Goal: Task Accomplishment & Management: Complete application form

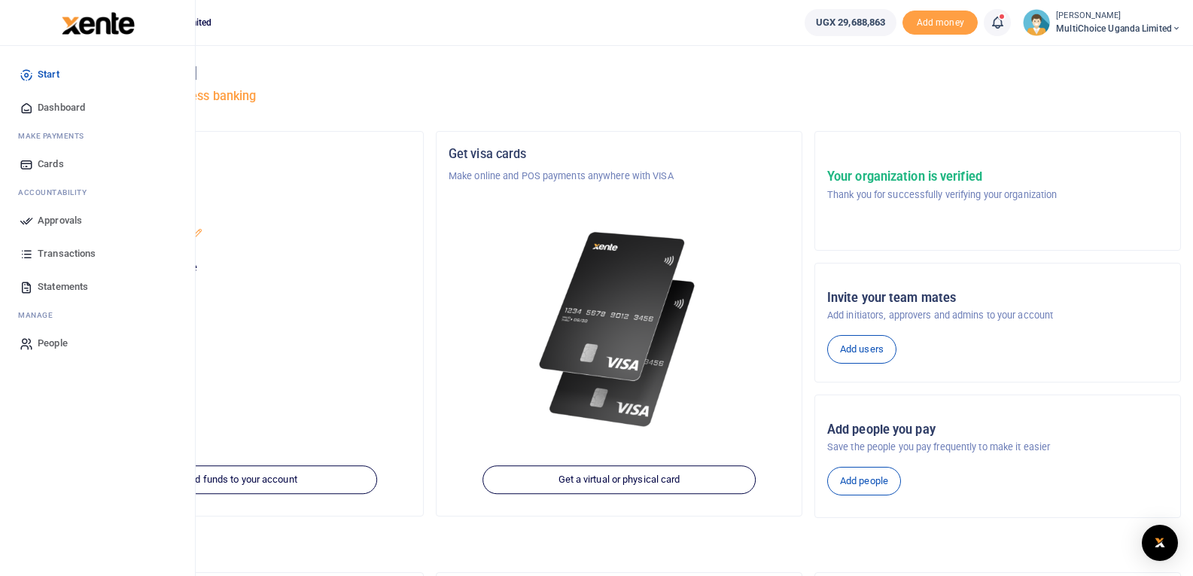
click at [62, 216] on span "Approvals" at bounding box center [60, 220] width 44 height 15
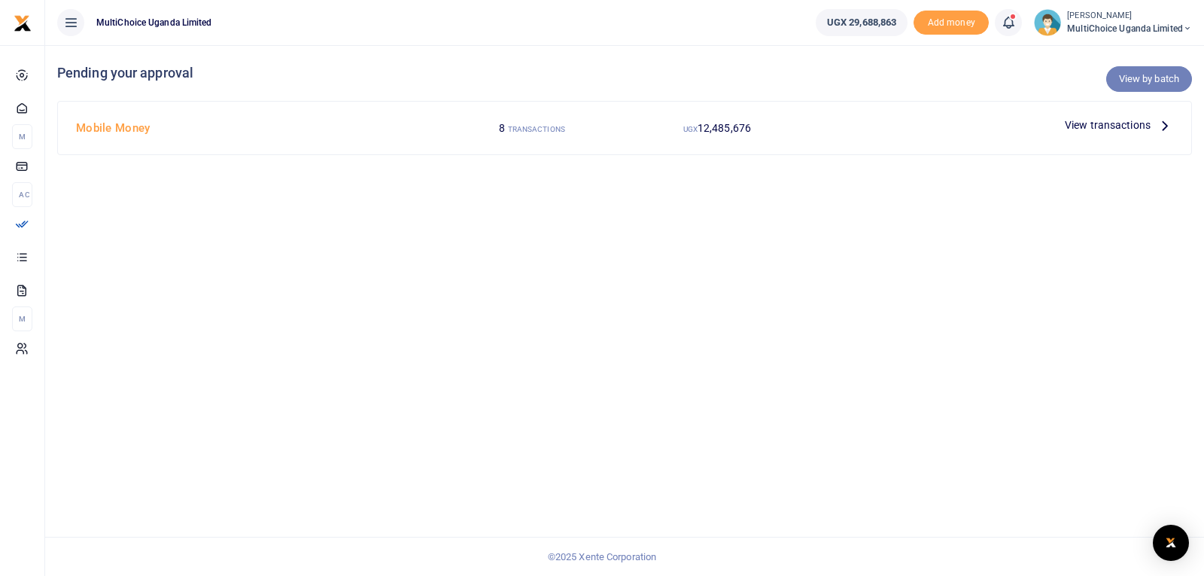
click at [1133, 81] on link "View by batch" at bounding box center [1149, 79] width 86 height 26
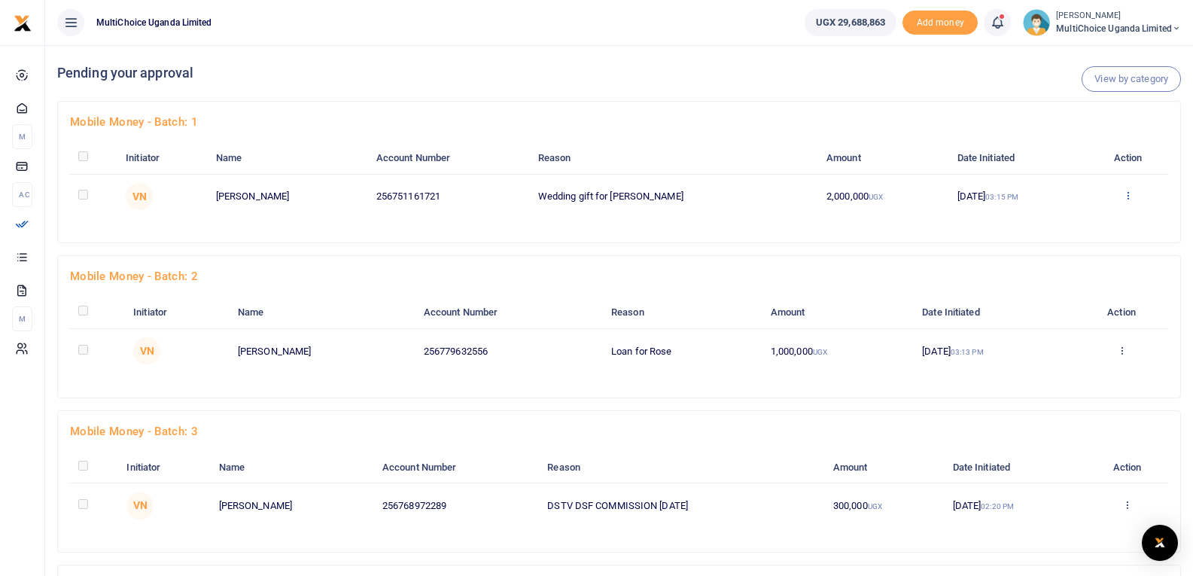
click at [1127, 194] on icon at bounding box center [1128, 195] width 10 height 11
click at [1072, 218] on link "Approve" at bounding box center [1070, 220] width 119 height 21
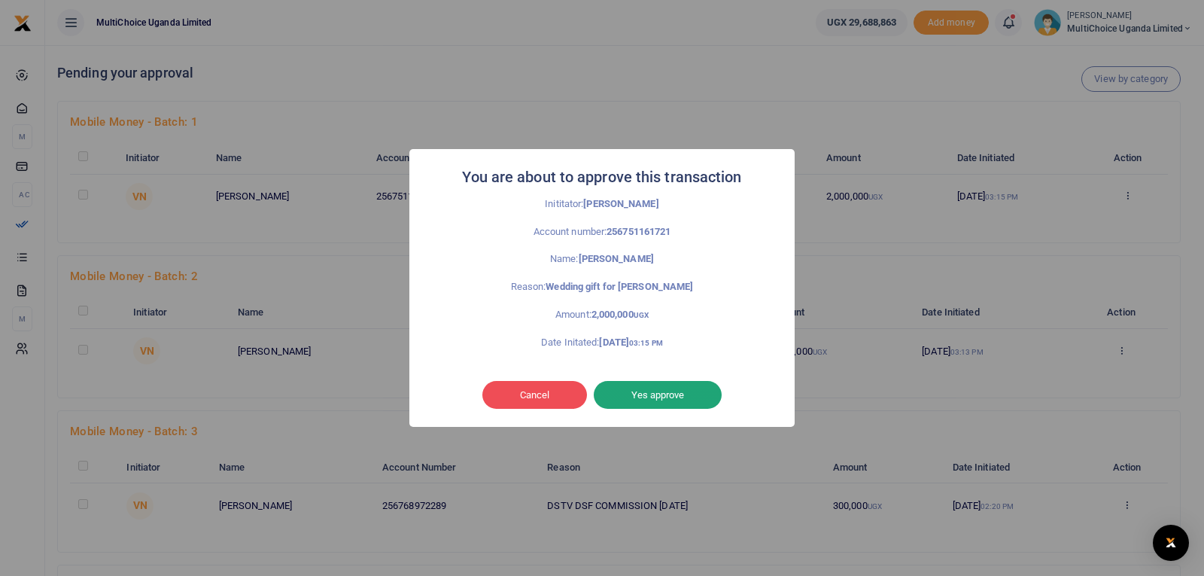
click at [681, 393] on button "Yes approve" at bounding box center [658, 395] width 128 height 29
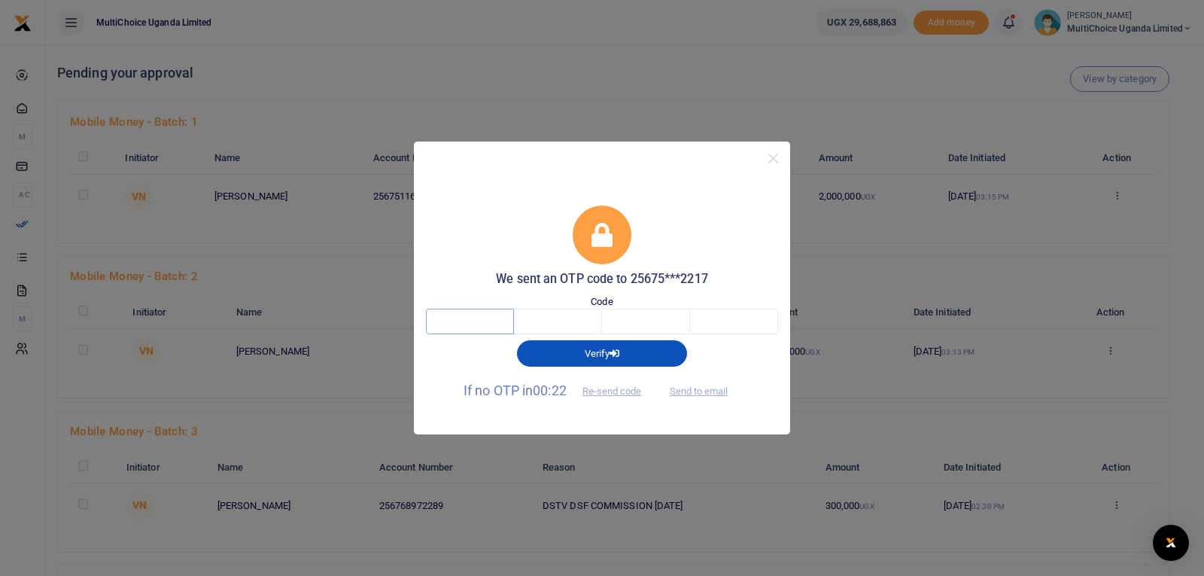
click at [474, 318] on input "text" at bounding box center [470, 321] width 88 height 26
type input "2"
type input "8"
type input "3"
type input "1"
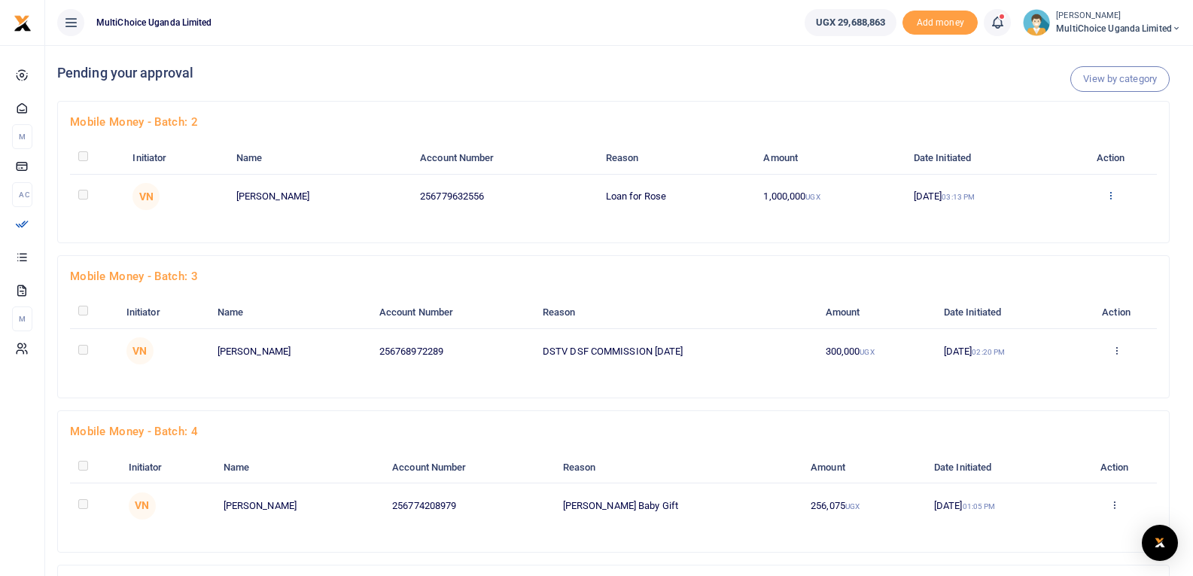
click at [1115, 197] on icon at bounding box center [1110, 195] width 10 height 11
click at [1065, 223] on link "Approve" at bounding box center [1057, 220] width 119 height 21
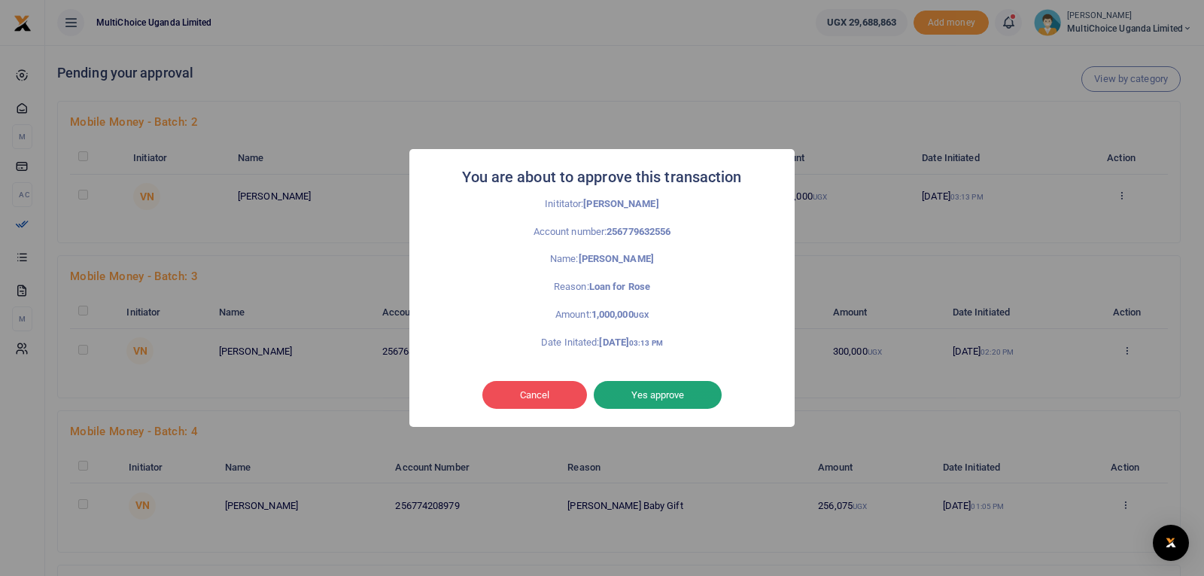
click at [657, 397] on button "Yes approve" at bounding box center [658, 395] width 128 height 29
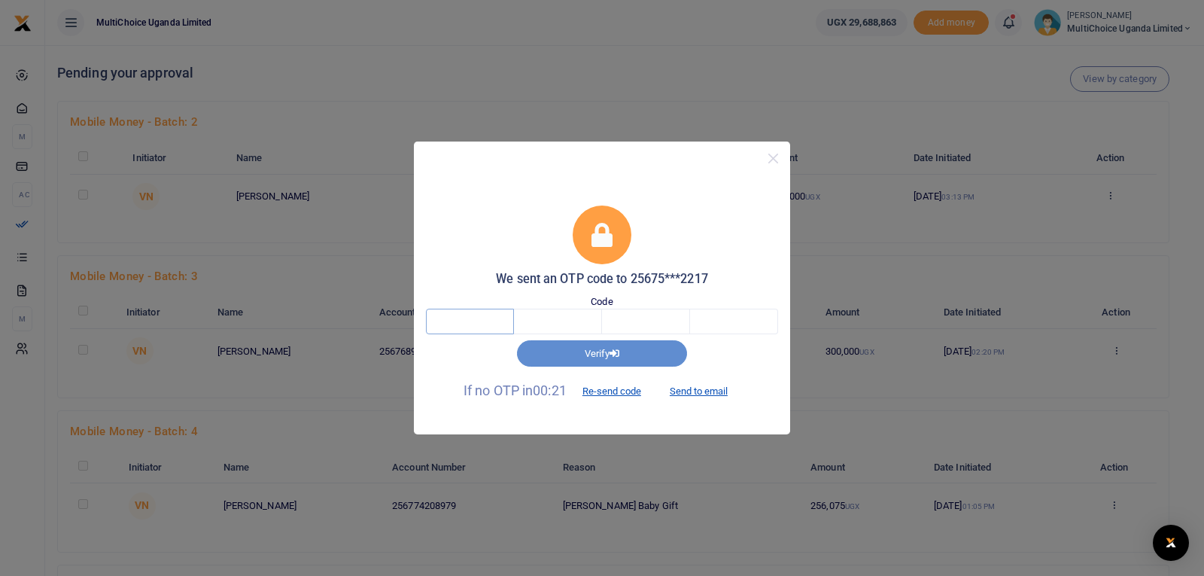
click at [497, 320] on input "text" at bounding box center [470, 321] width 88 height 26
type input "6"
type input "2"
type input "0"
type input "8"
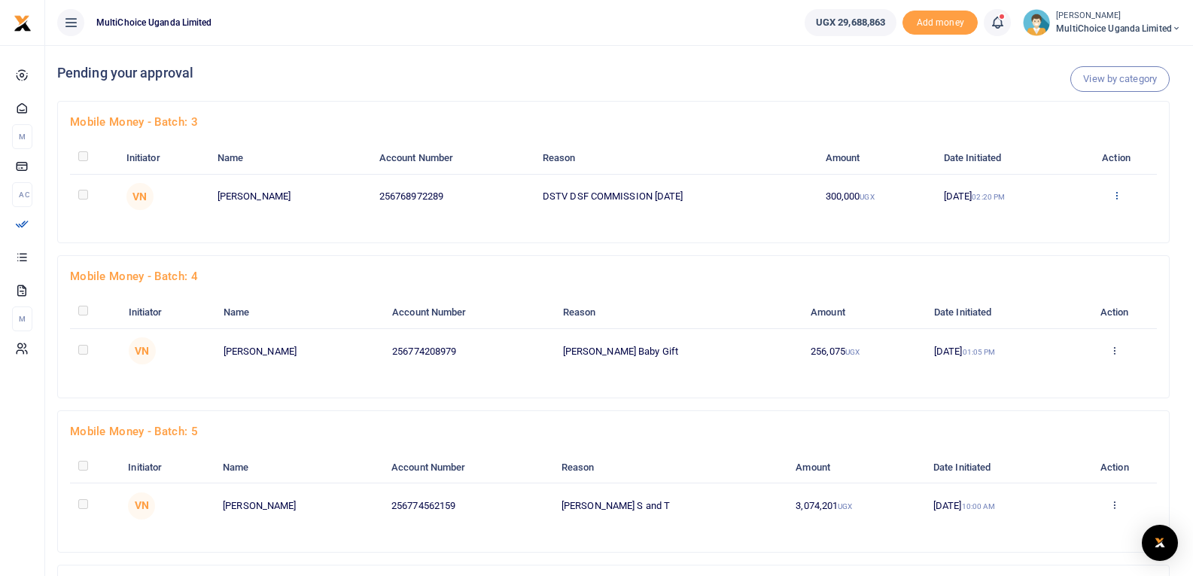
click at [1117, 195] on icon at bounding box center [1116, 195] width 10 height 11
click at [1059, 216] on link "Approve" at bounding box center [1062, 220] width 119 height 21
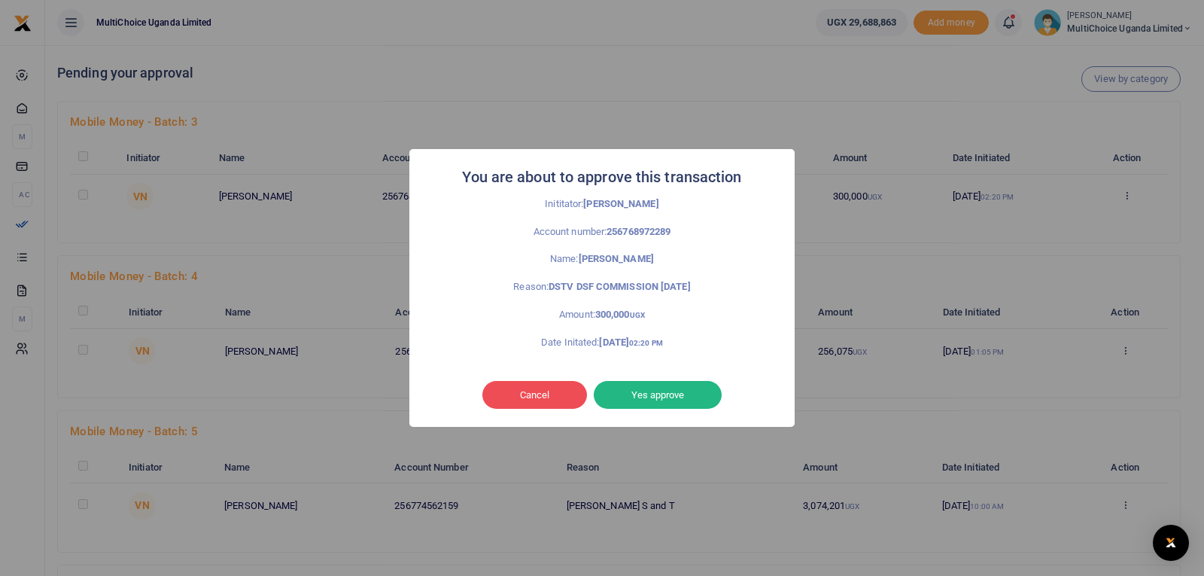
click at [675, 394] on button "Yes approve" at bounding box center [658, 395] width 128 height 29
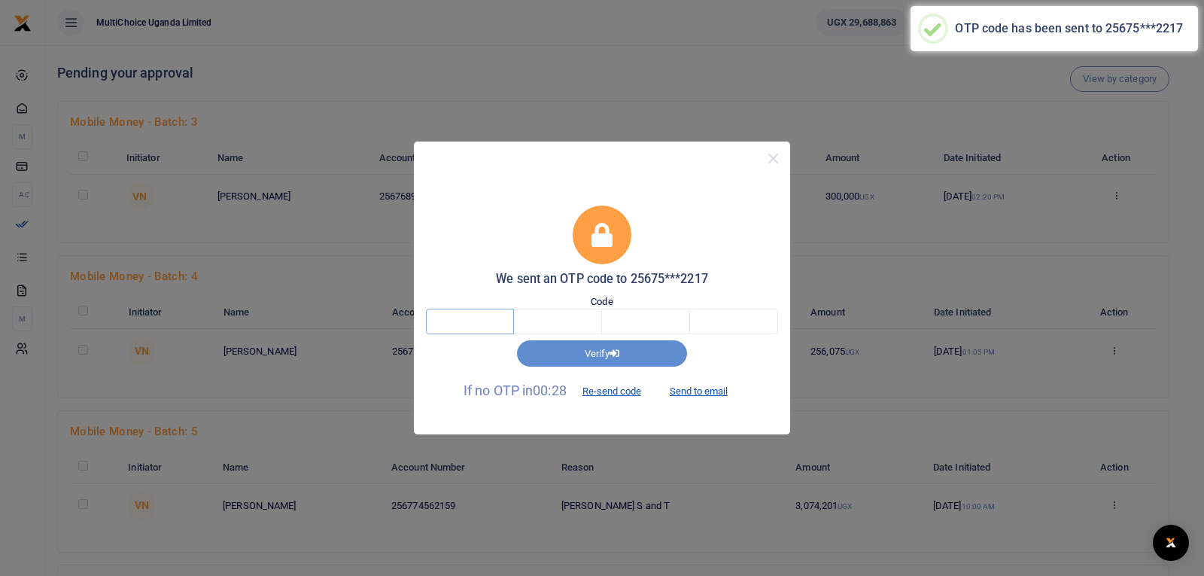
click at [471, 323] on input "text" at bounding box center [470, 321] width 88 height 26
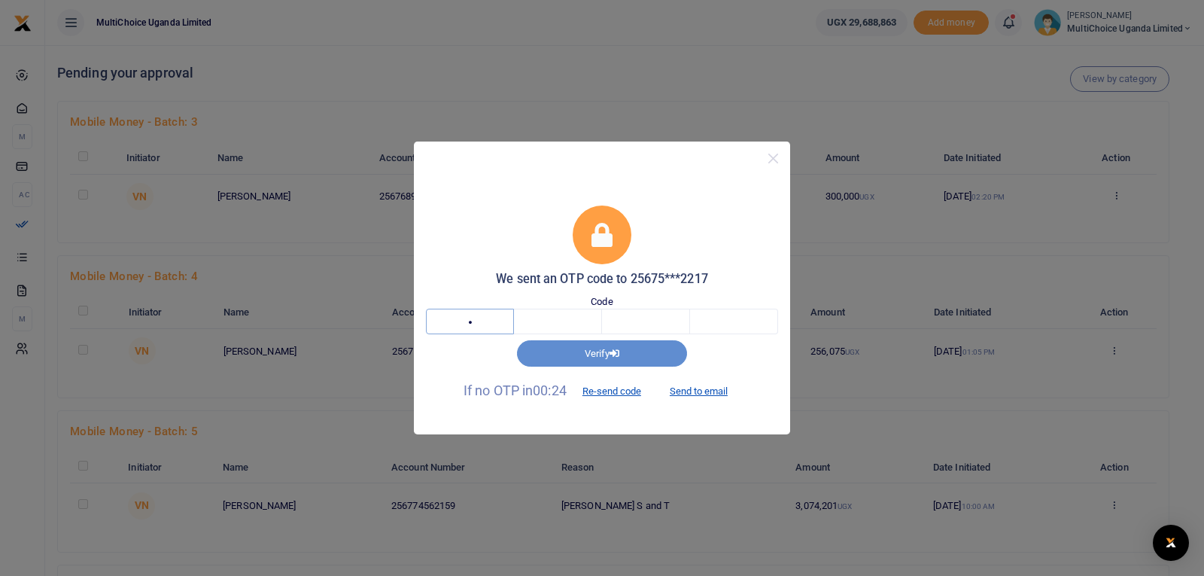
type input "9"
type input "3"
type input "7"
type input "8"
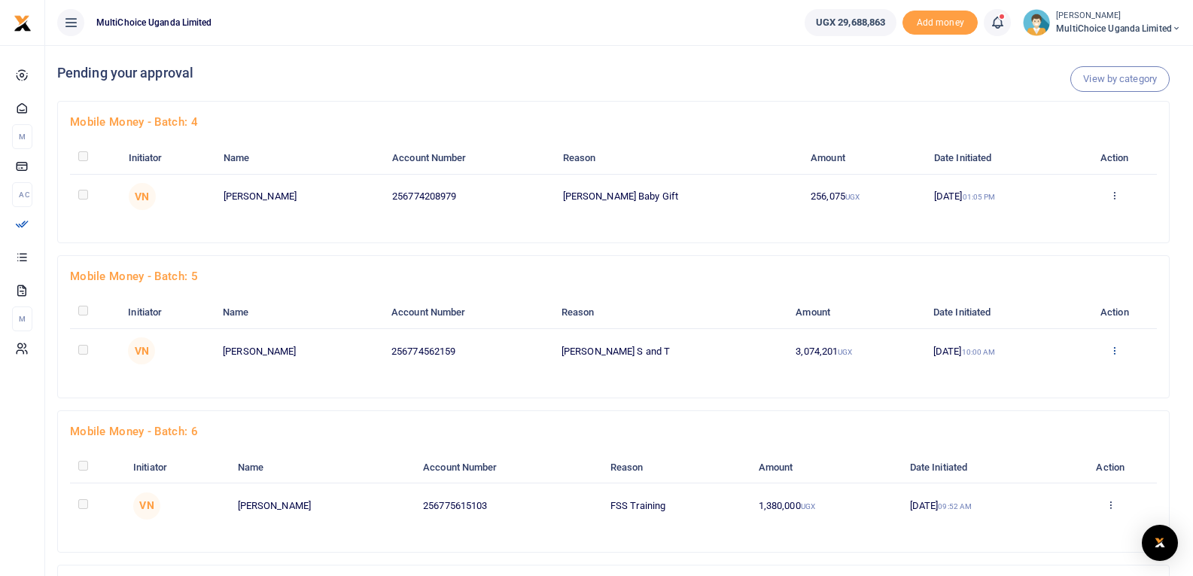
click at [1114, 351] on icon at bounding box center [1114, 350] width 10 height 11
click at [1074, 372] on link "Approve" at bounding box center [1059, 374] width 119 height 21
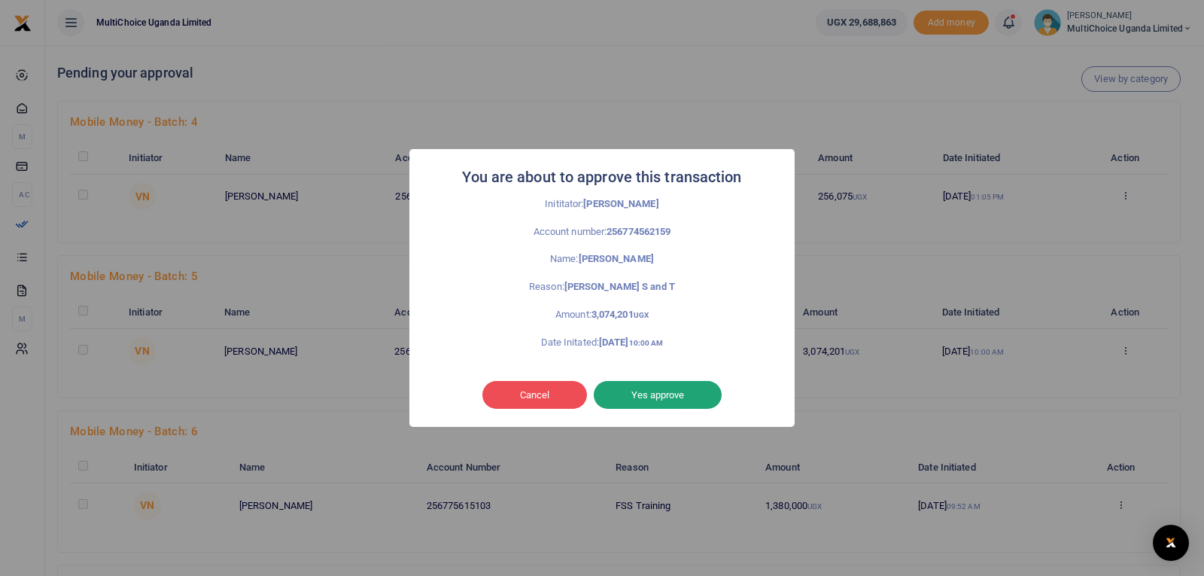
click at [649, 387] on button "Yes approve" at bounding box center [658, 395] width 128 height 29
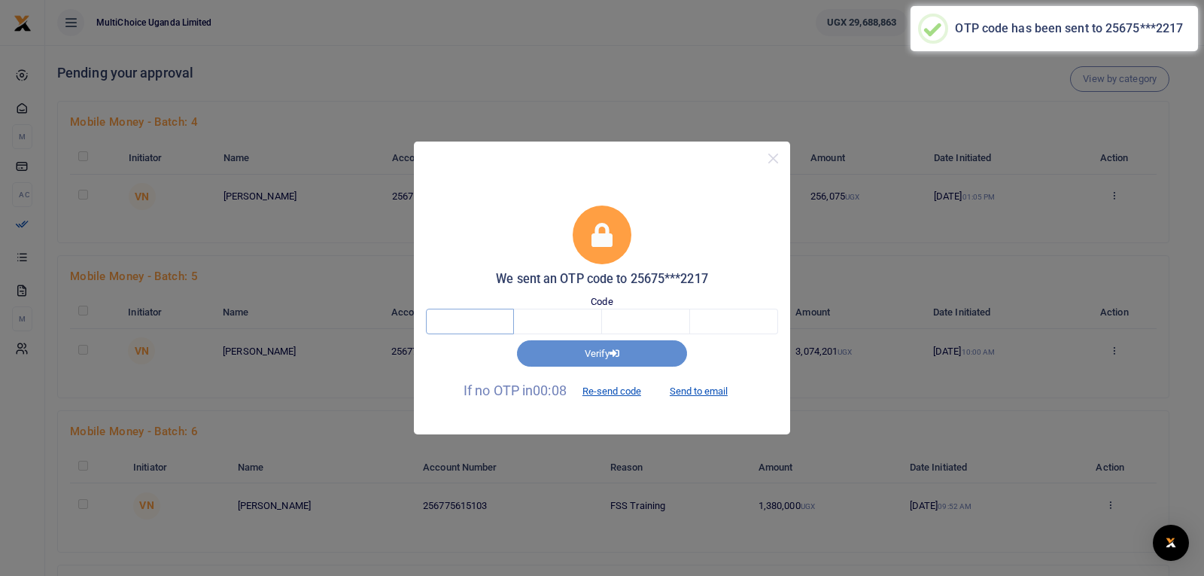
click at [479, 324] on input "text" at bounding box center [470, 321] width 88 height 26
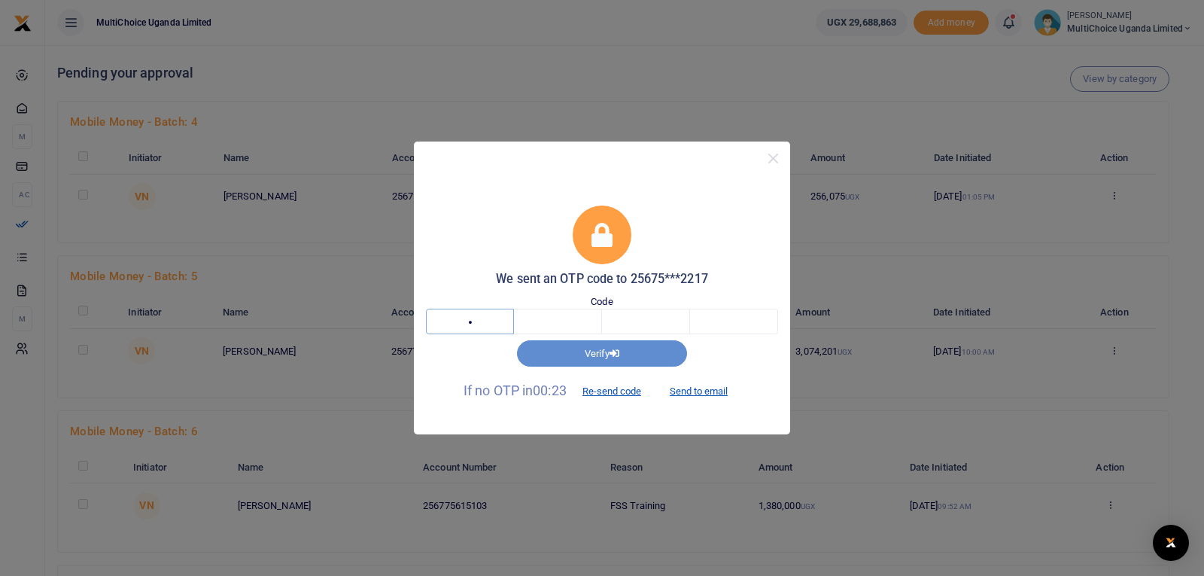
type input "4"
type input "6"
type input "9"
type input "5"
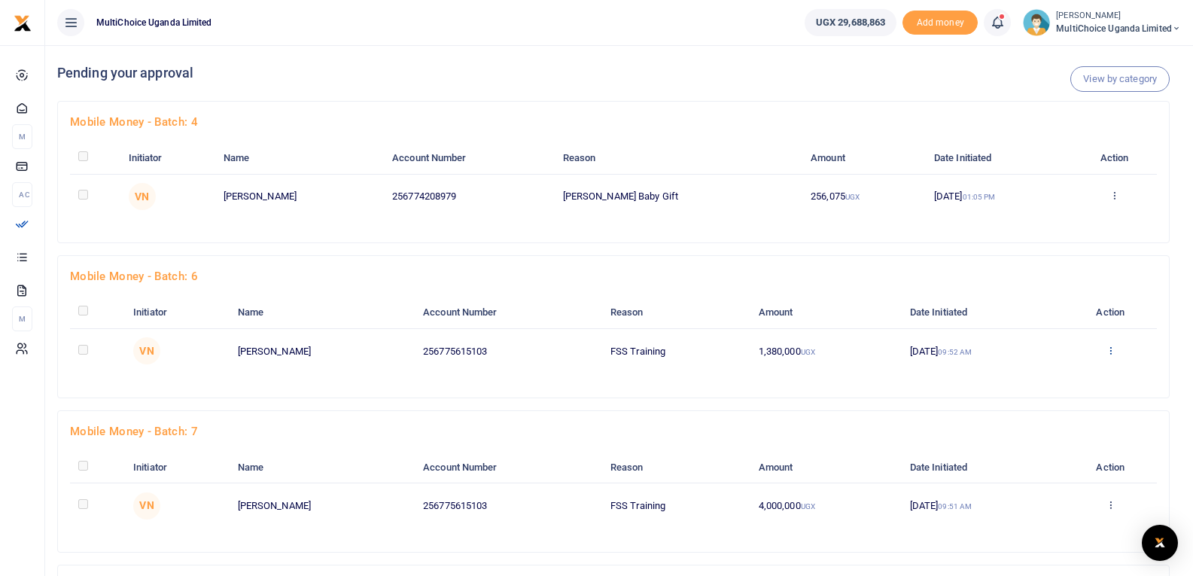
click at [1111, 352] on icon at bounding box center [1110, 350] width 10 height 11
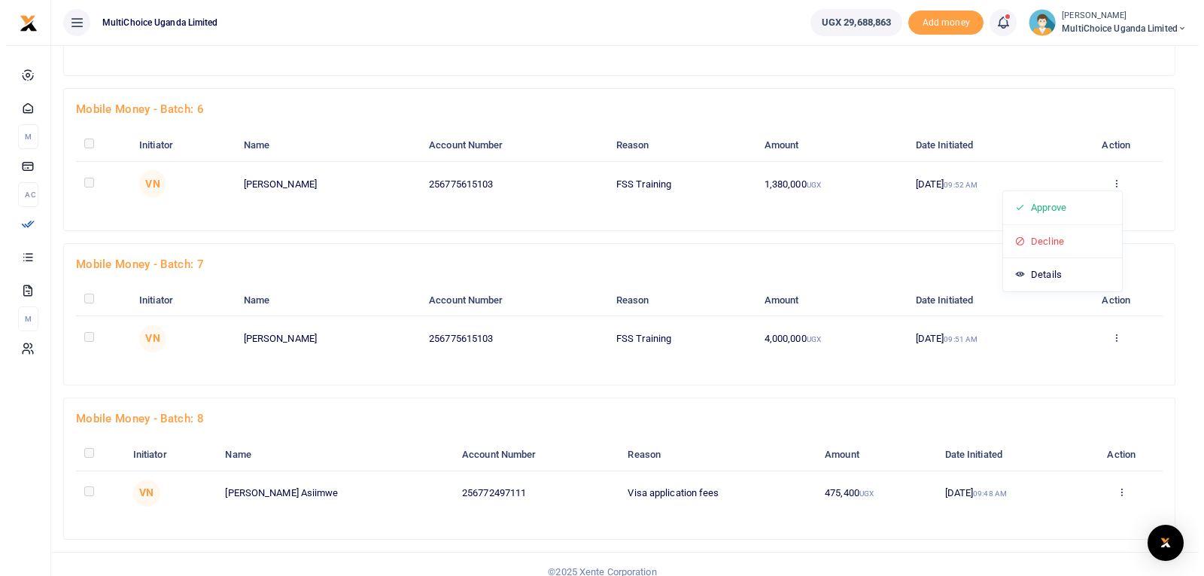
scroll to position [182, 0]
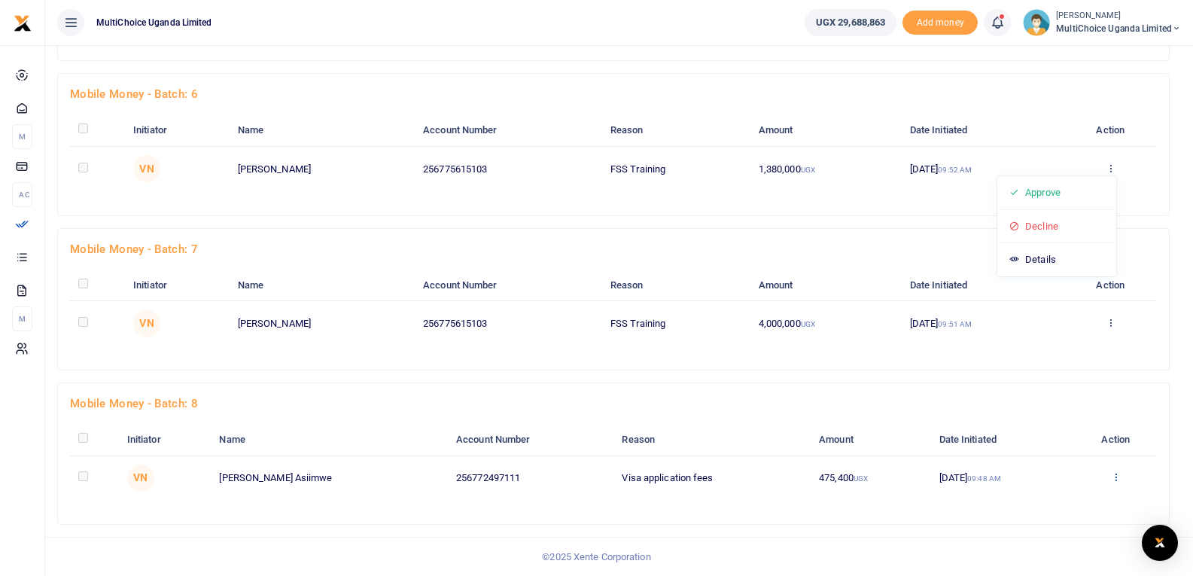
click at [1117, 479] on icon at bounding box center [1116, 476] width 10 height 11
click at [1046, 388] on link "Approve" at bounding box center [1063, 386] width 119 height 21
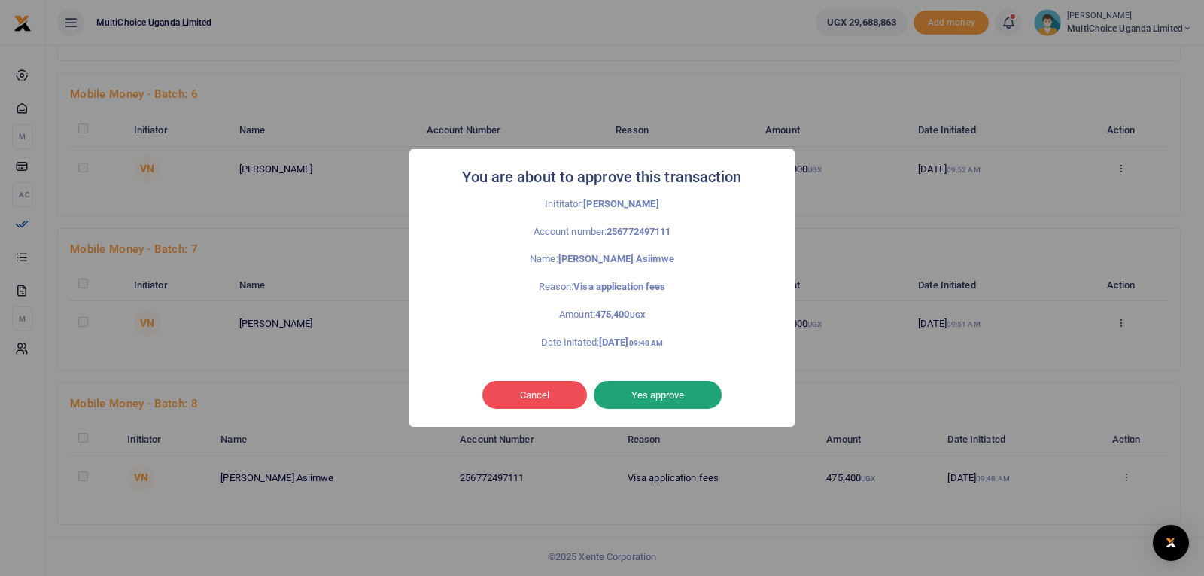
click at [640, 392] on button "Yes approve" at bounding box center [658, 395] width 128 height 29
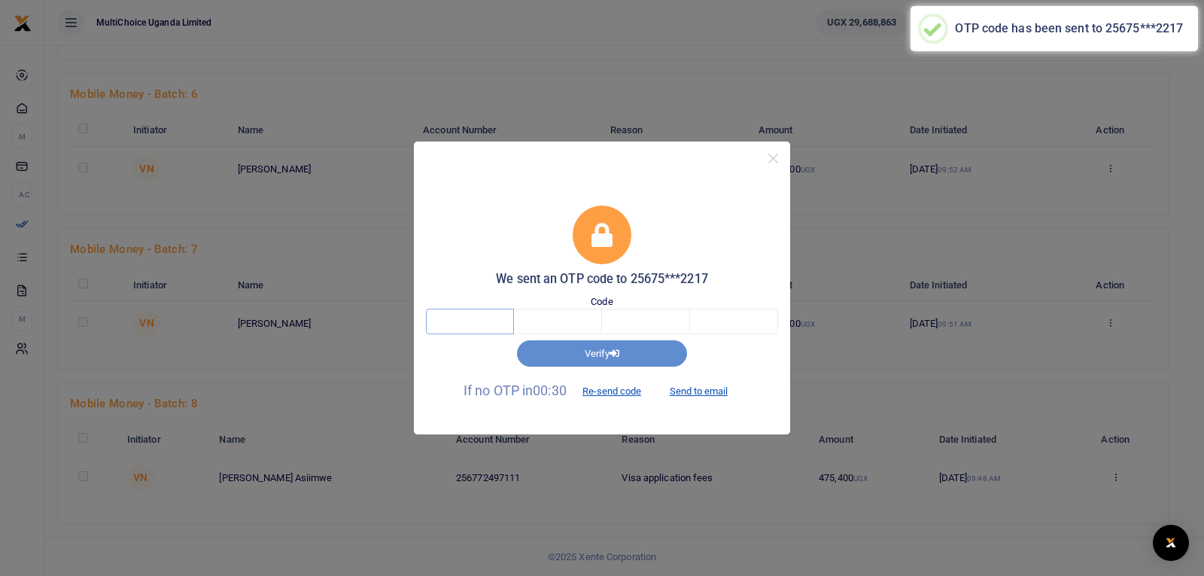
click at [470, 321] on input "text" at bounding box center [470, 321] width 88 height 26
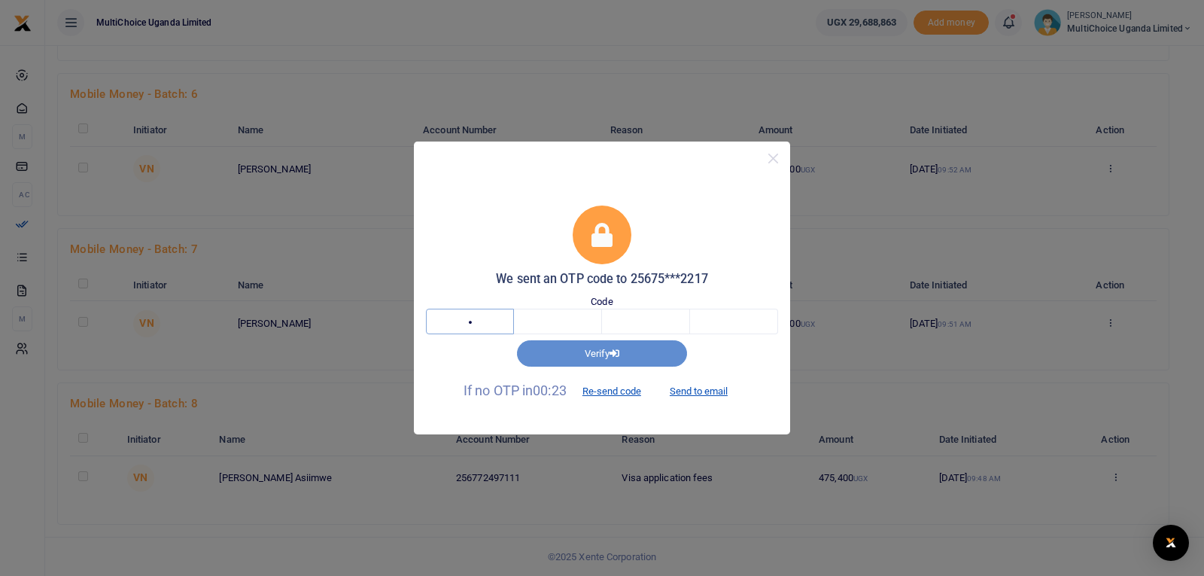
type input "8"
type input "6"
type input "2"
type input "9"
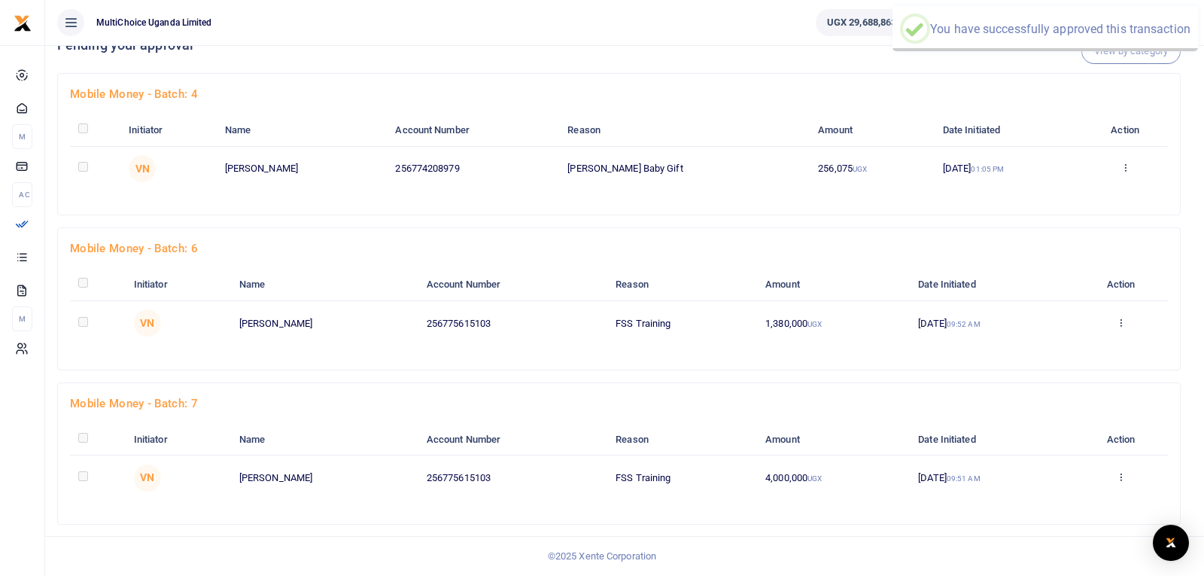
scroll to position [28, 0]
click at [1108, 324] on icon at bounding box center [1110, 322] width 10 height 11
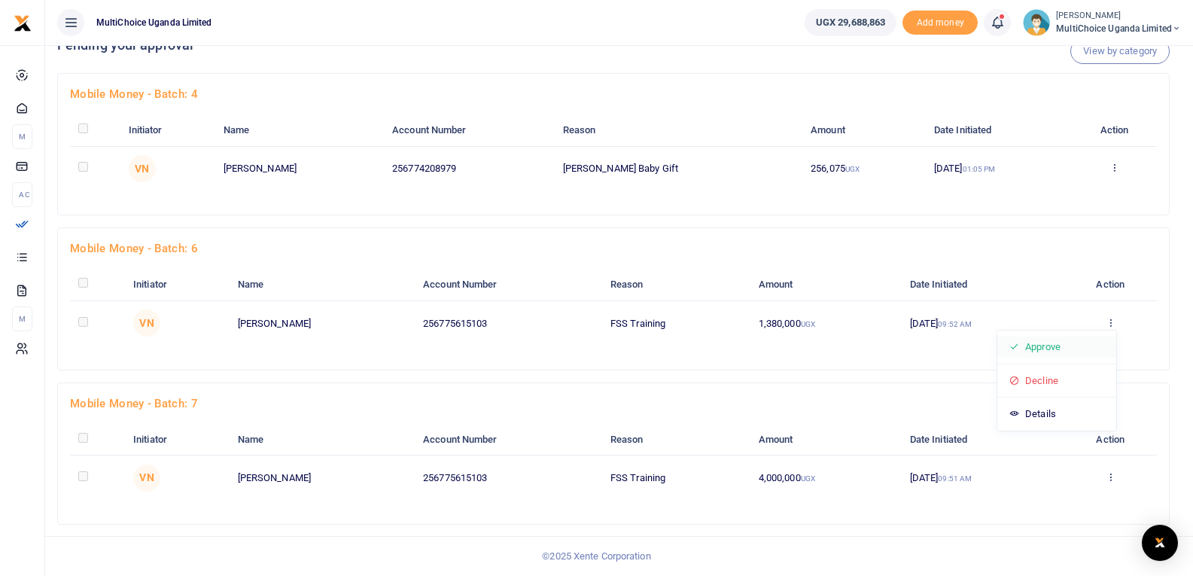
click at [1050, 351] on link "Approve" at bounding box center [1056, 346] width 119 height 21
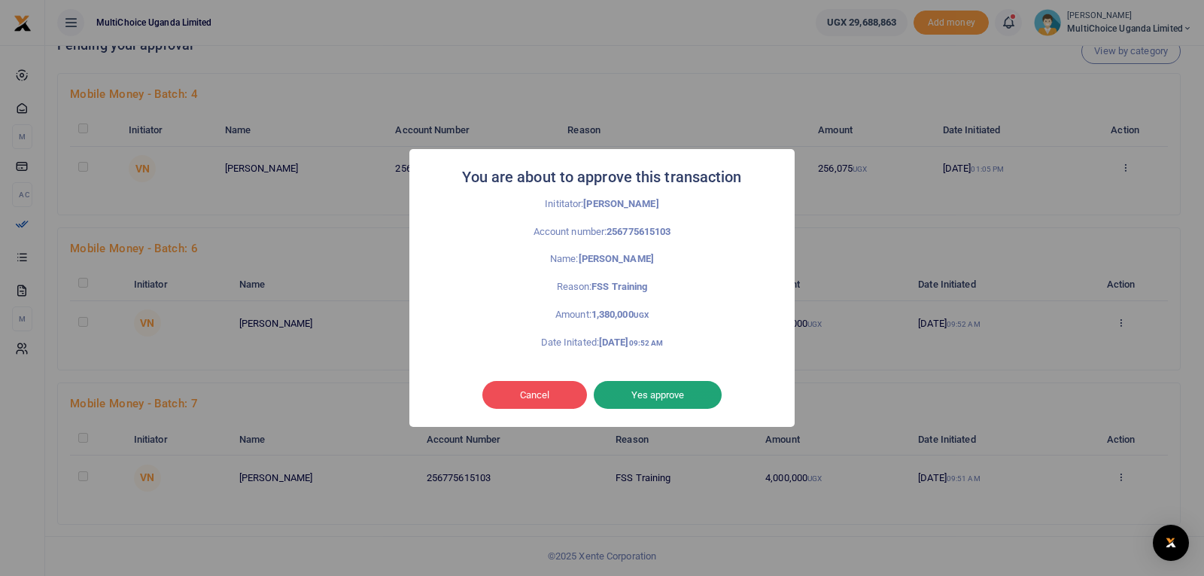
click at [688, 397] on button "Yes approve" at bounding box center [658, 395] width 128 height 29
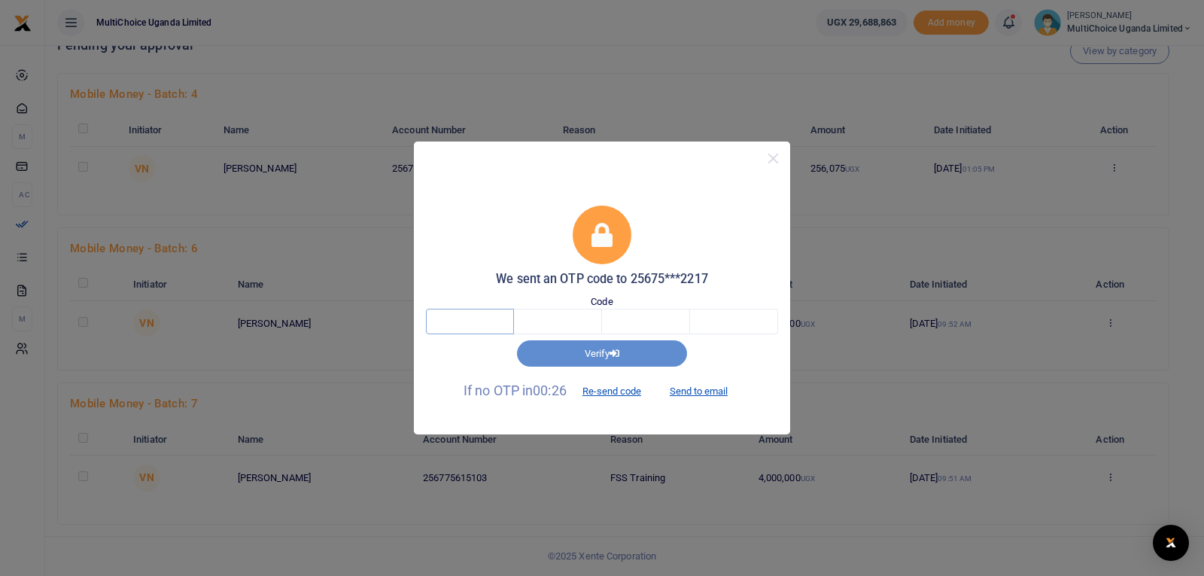
click at [484, 326] on input "text" at bounding box center [470, 321] width 88 height 26
type input "4"
type input "5"
type input "6"
type input "8"
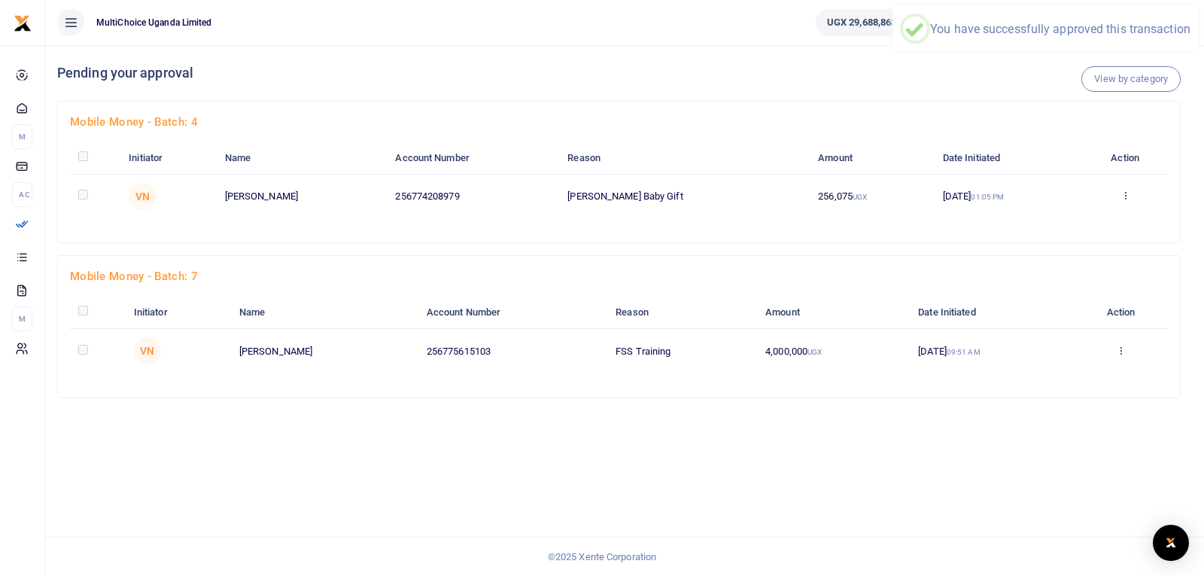
scroll to position [0, 0]
click at [1121, 351] on icon at bounding box center [1121, 350] width 10 height 11
click at [1056, 376] on link "Approve" at bounding box center [1066, 374] width 119 height 21
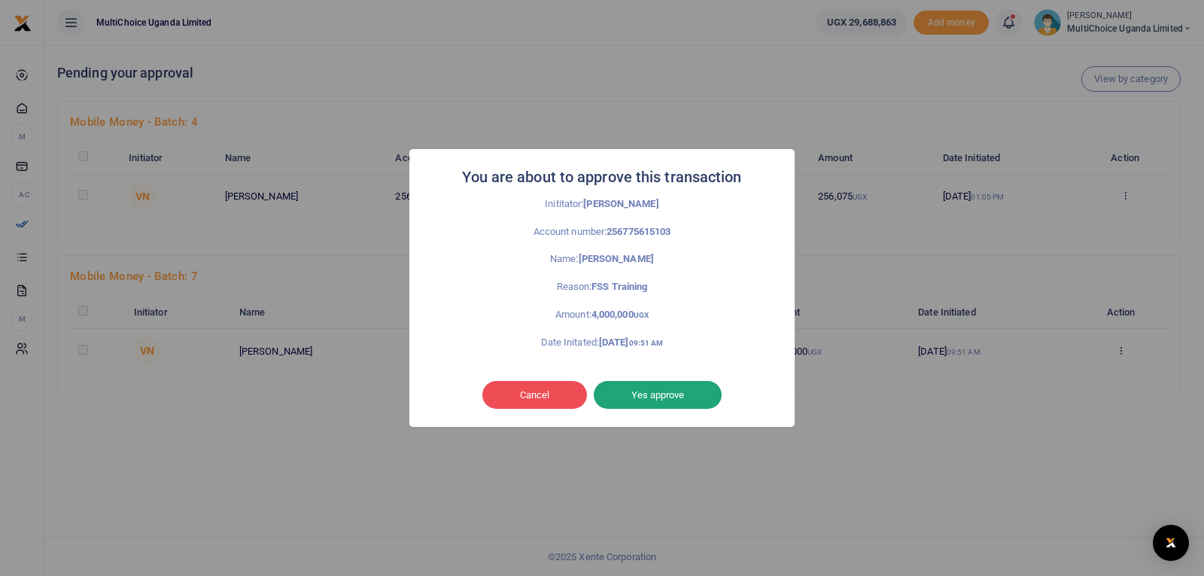
click at [664, 397] on button "Yes approve" at bounding box center [658, 395] width 128 height 29
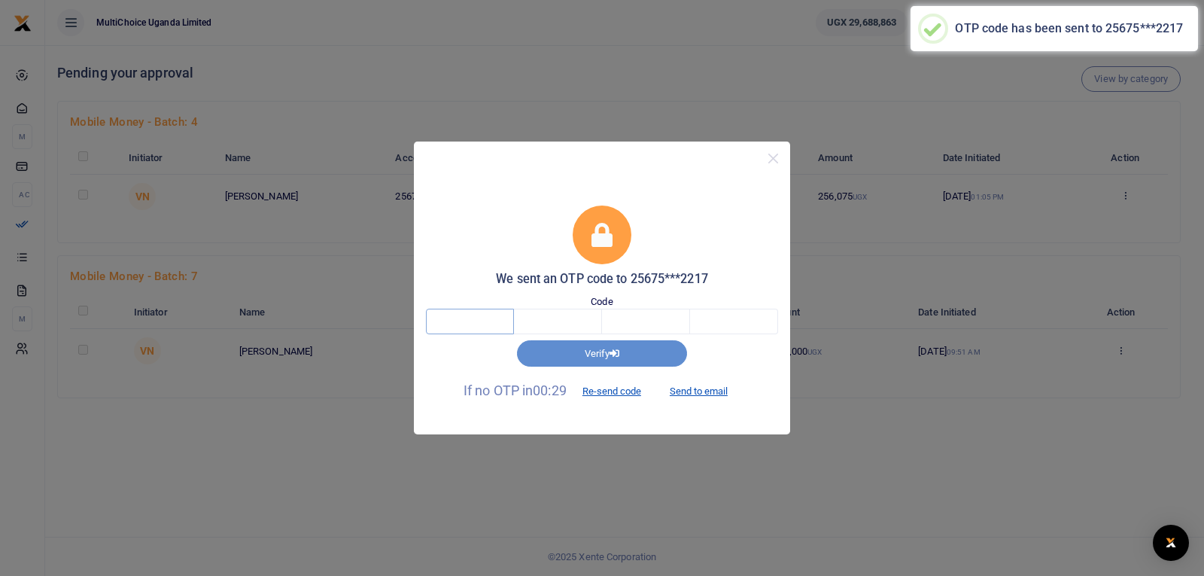
click at [451, 310] on input "text" at bounding box center [470, 321] width 88 height 26
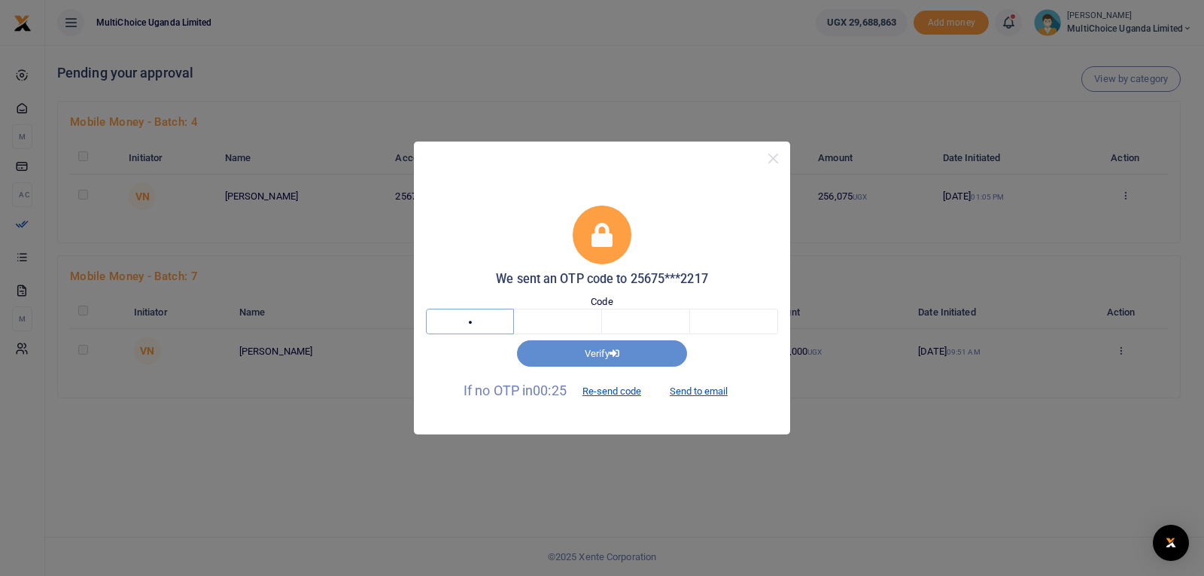
type input "2"
type input "4"
type input "9"
type input "5"
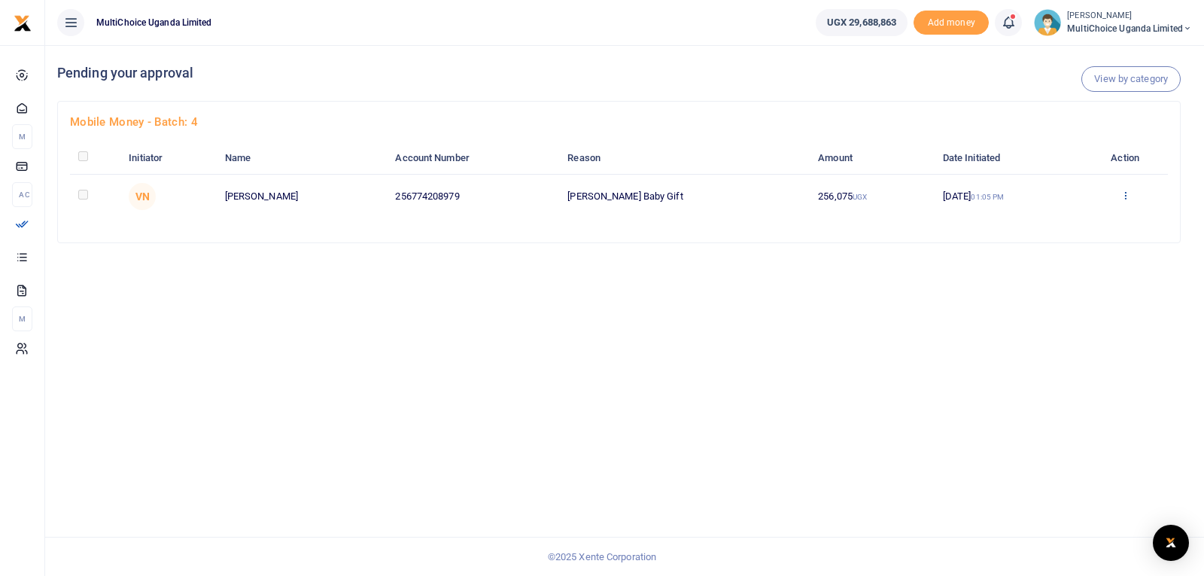
click at [1123, 196] on icon at bounding box center [1125, 195] width 10 height 11
click at [1056, 217] on link "Approve" at bounding box center [1068, 220] width 119 height 21
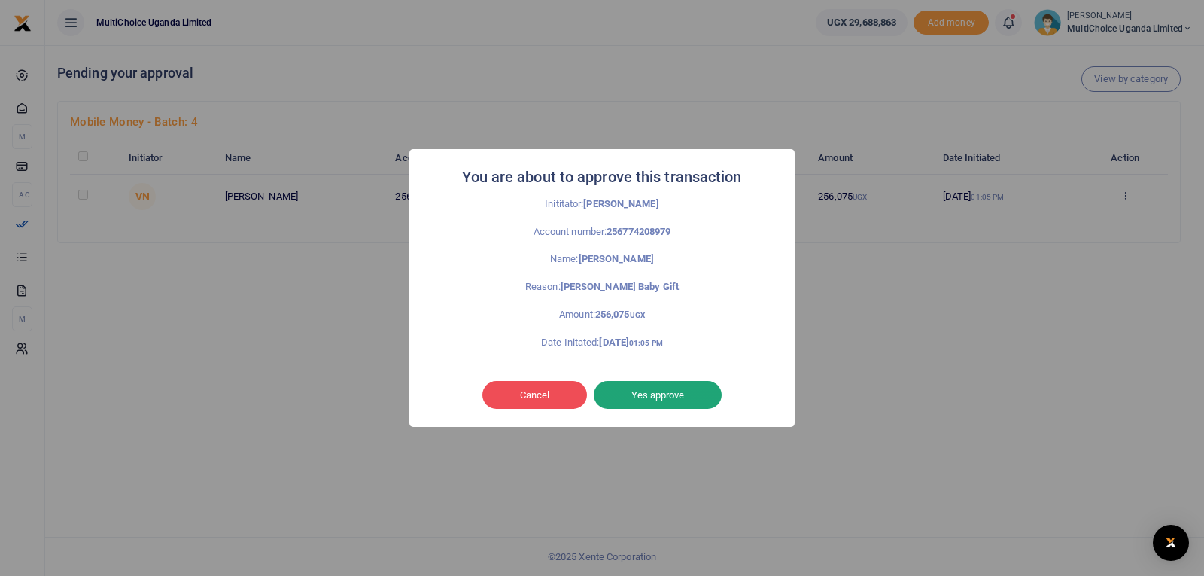
click at [655, 394] on button "Yes approve" at bounding box center [658, 395] width 128 height 29
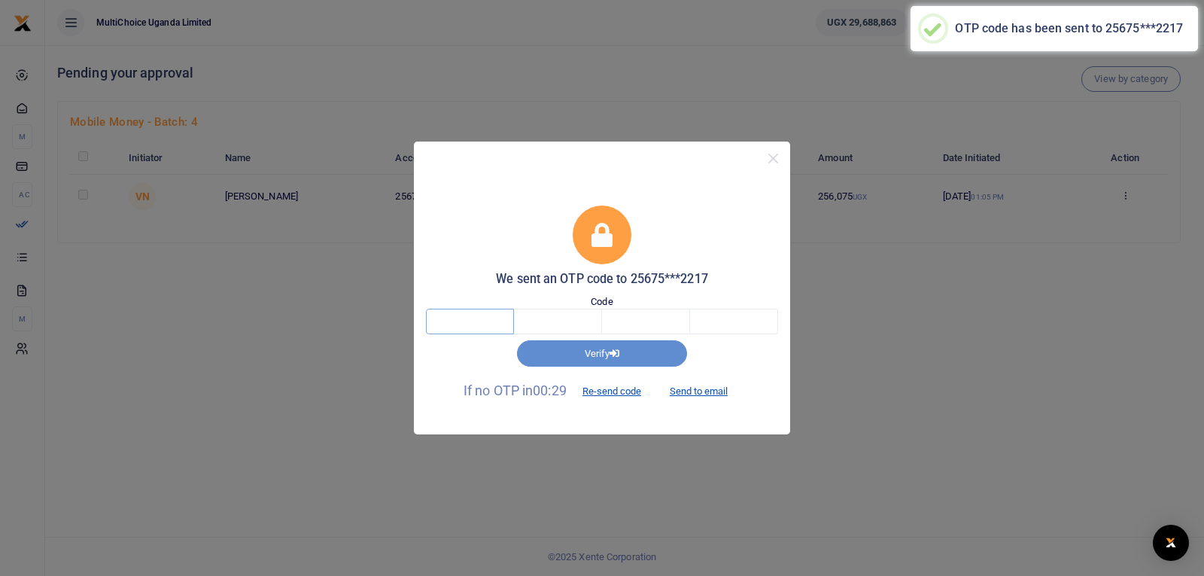
click at [491, 318] on input "text" at bounding box center [470, 321] width 88 height 26
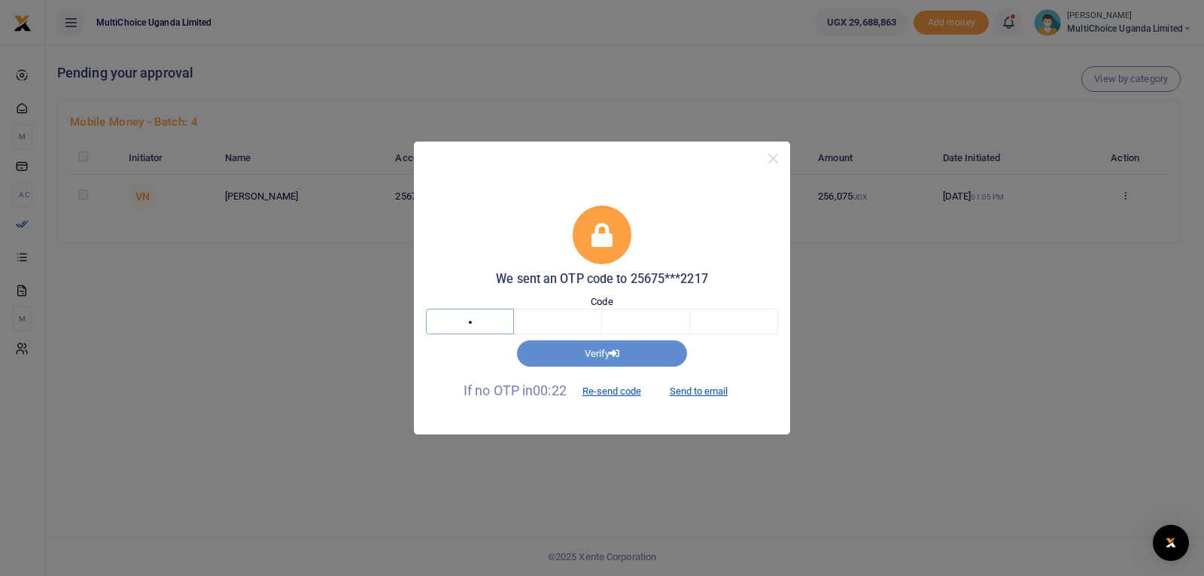
type input "7"
type input "3"
type input "9"
type input "7"
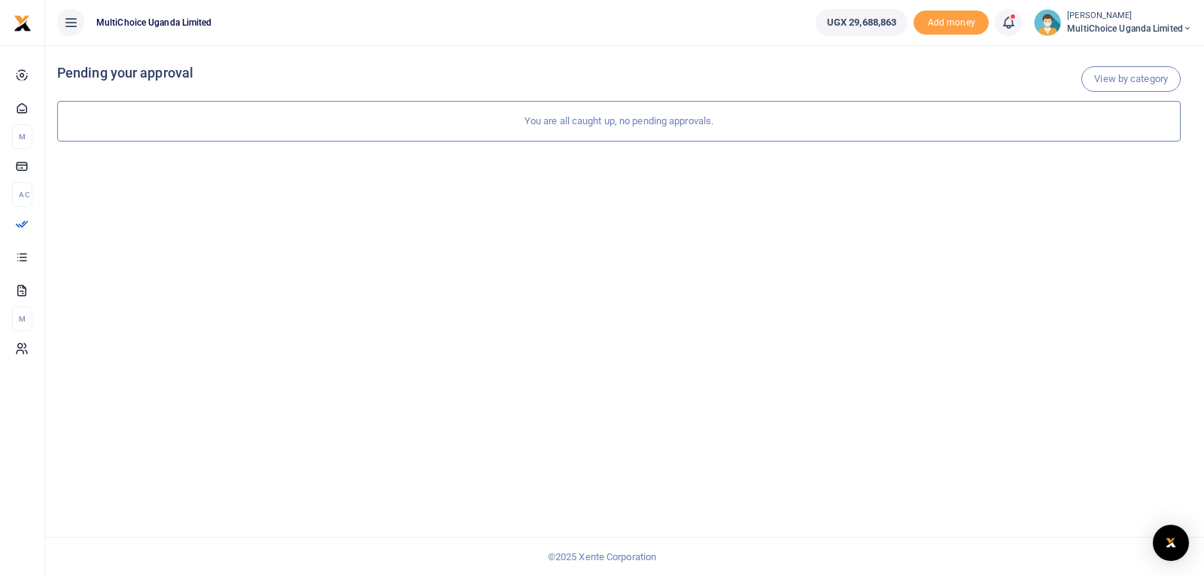
click at [1153, 29] on span "MultiChoice Uganda Limited" at bounding box center [1129, 29] width 125 height 14
click at [1137, 134] on link "Logout" at bounding box center [1133, 137] width 119 height 21
